Goal: Navigation & Orientation: Find specific page/section

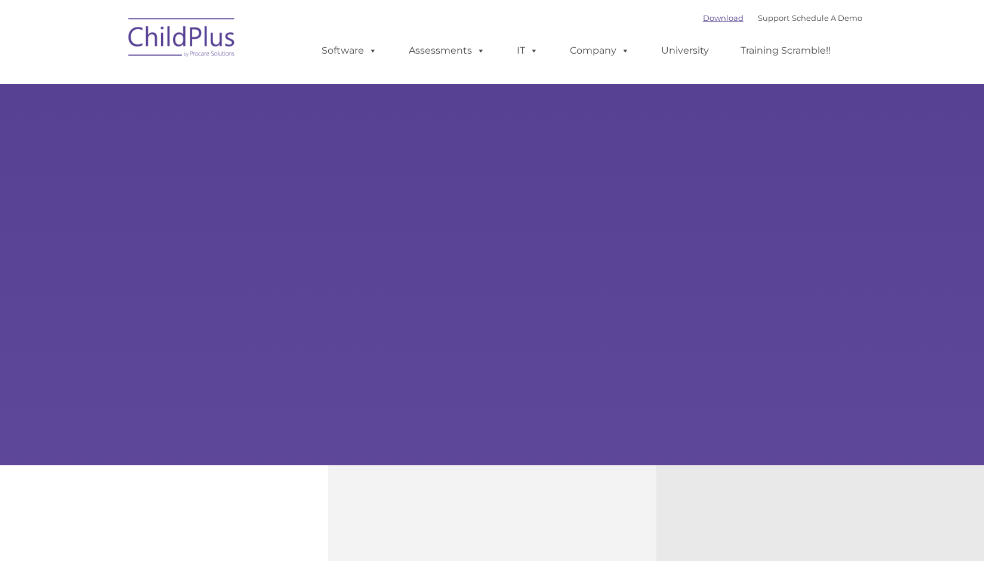
type input ""
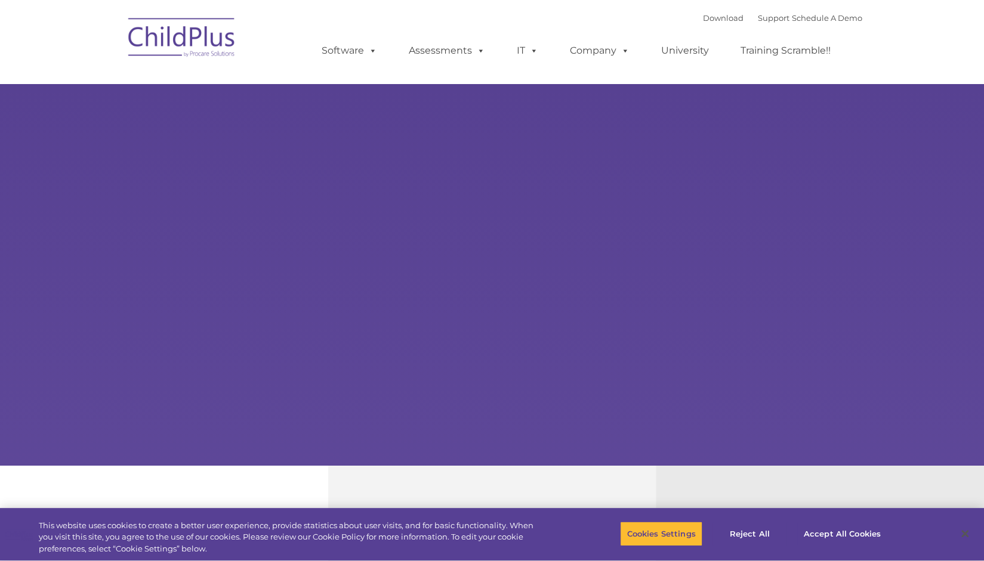
select select "MEDIUM"
click at [586, 25] on div "Download Support | Schedule A Demo  MENU MENU Software ChildPlus: The original…" at bounding box center [580, 42] width 564 height 66
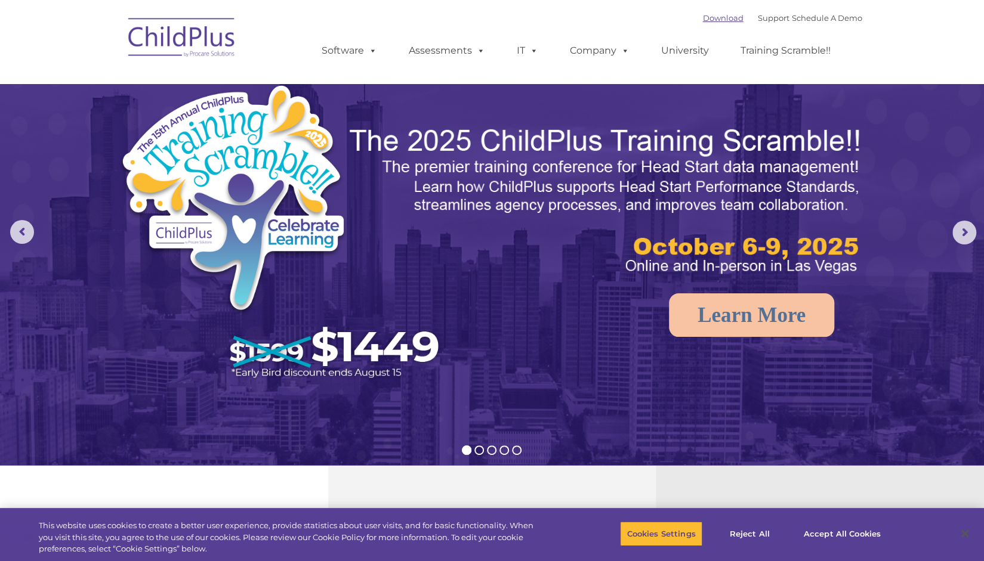
click at [703, 17] on link "Download" at bounding box center [723, 18] width 41 height 10
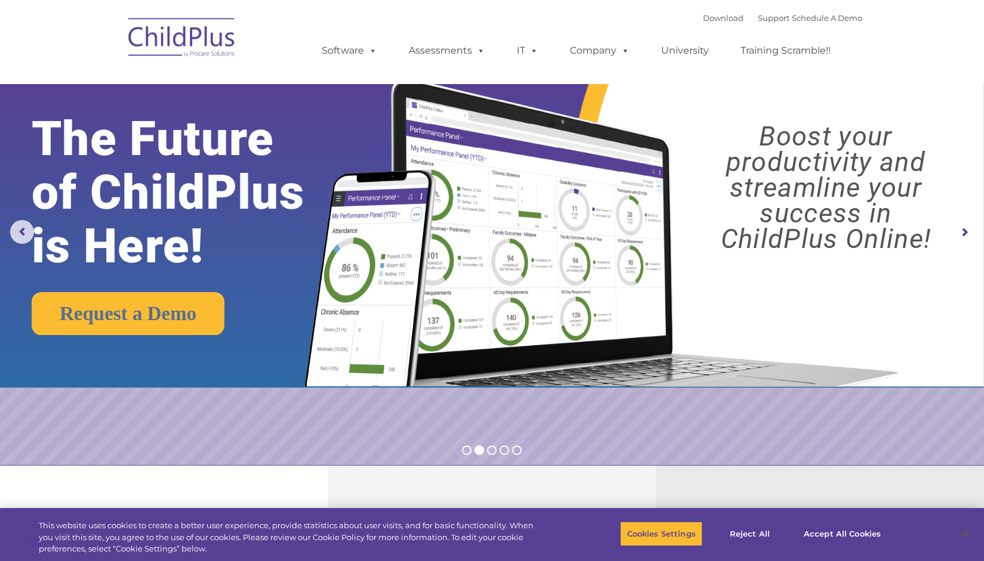
click at [522, 27] on div "Download Support | Schedule A Demo  MENU MENU Software ChildPlus: The original…" at bounding box center [580, 42] width 564 height 66
click at [406, 34] on ul "Software ChildPlus: The original and most widely-used Head Start data managemen…" at bounding box center [580, 51] width 564 height 48
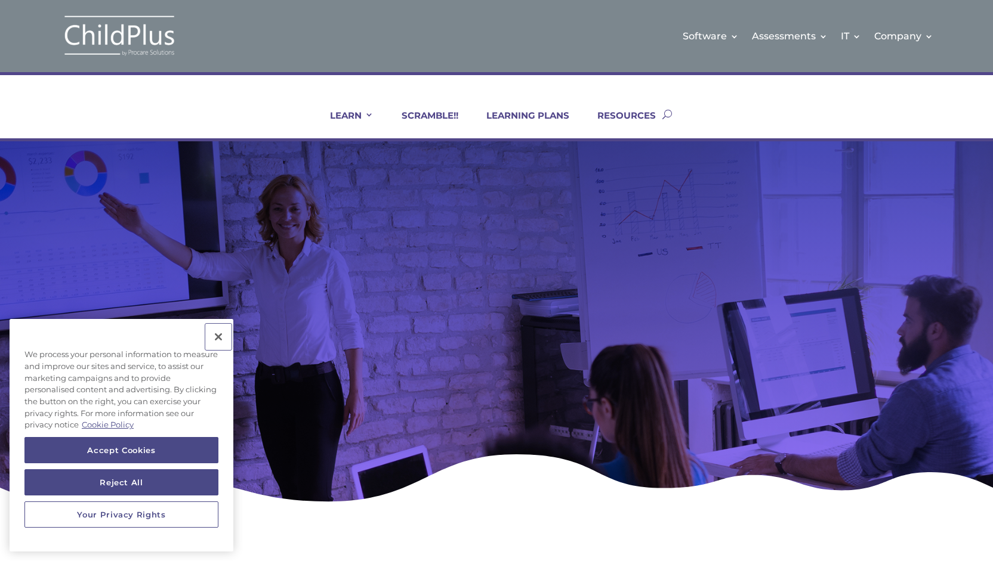
click at [221, 339] on button "Close" at bounding box center [218, 337] width 26 height 26
